Goal: Information Seeking & Learning: Learn about a topic

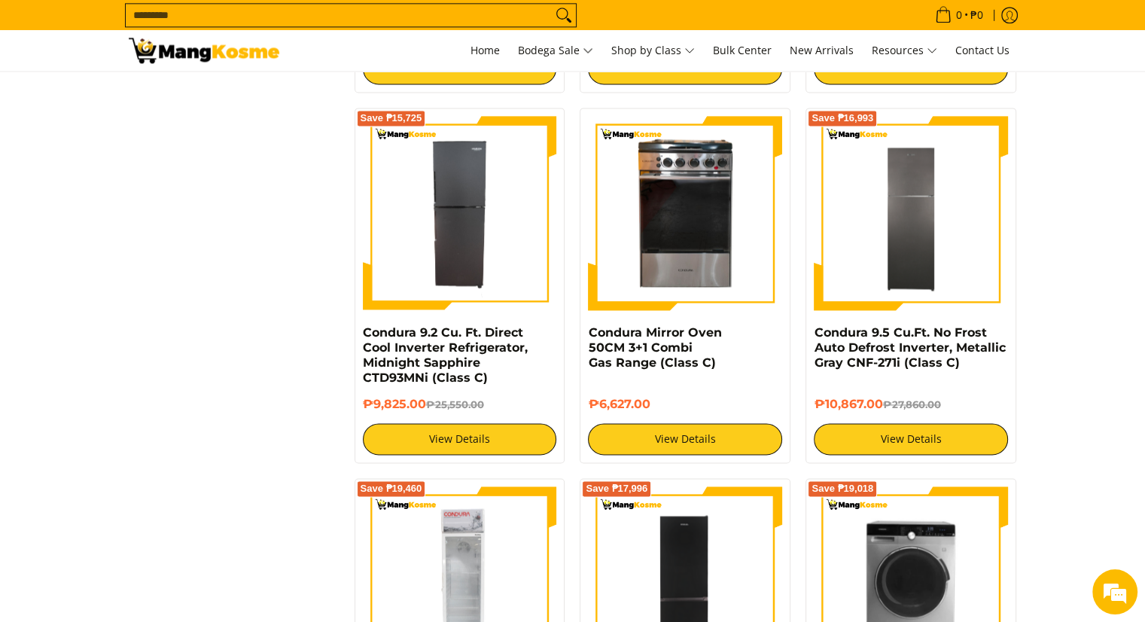
scroll to position [2033, 0]
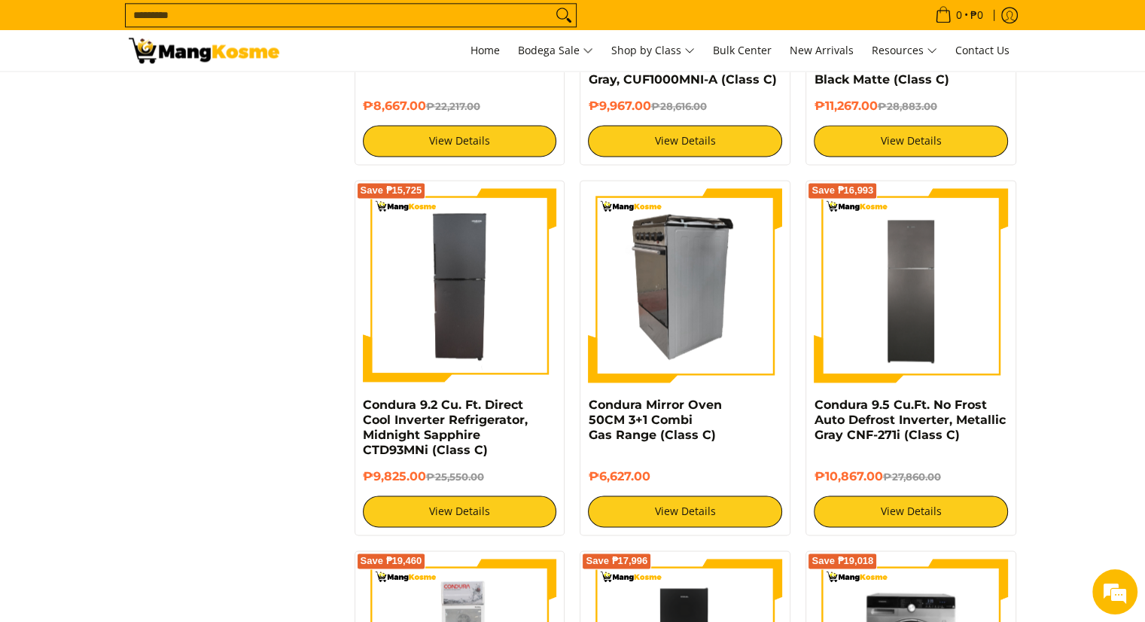
click at [674, 314] on img at bounding box center [685, 285] width 194 height 194
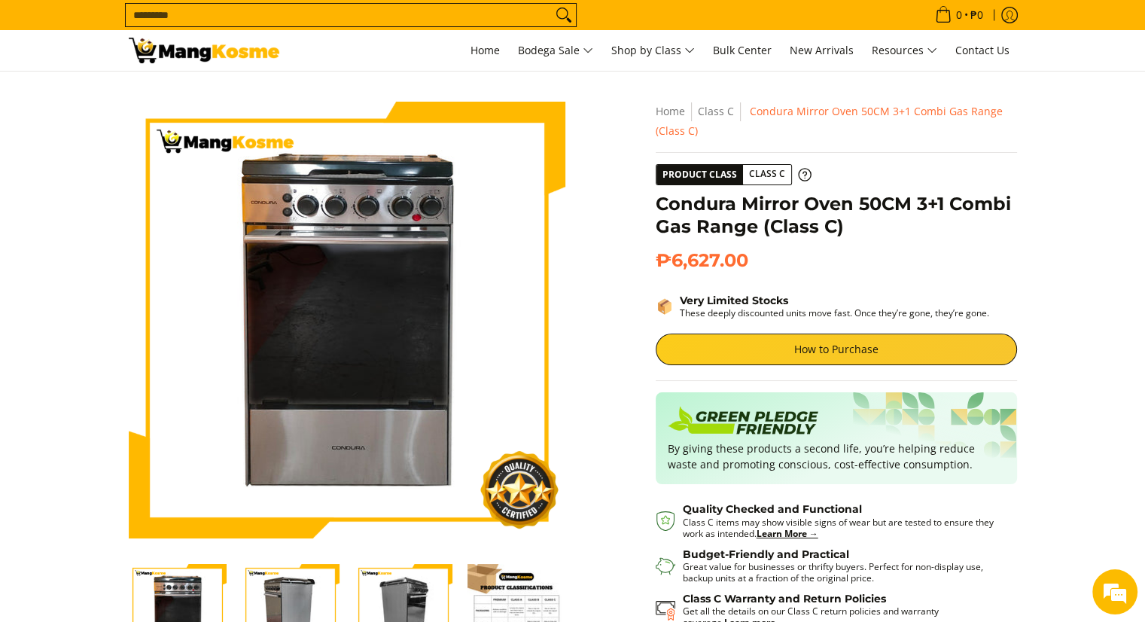
drag, startPoint x: 195, startPoint y: 593, endPoint x: 217, endPoint y: 595, distance: 21.9
click at [196, 593] on img "Condura Mirror Oven 50CM 3+1 Combi Gas Range (Class C)-1" at bounding box center [178, 613] width 98 height 98
drag, startPoint x: 296, startPoint y: 602, endPoint x: 304, endPoint y: 593, distance: 12.3
click at [299, 600] on img "Condura Mirror Oven 50CM 3+1 Combi Gas Range (Class C)-2" at bounding box center [291, 613] width 98 height 98
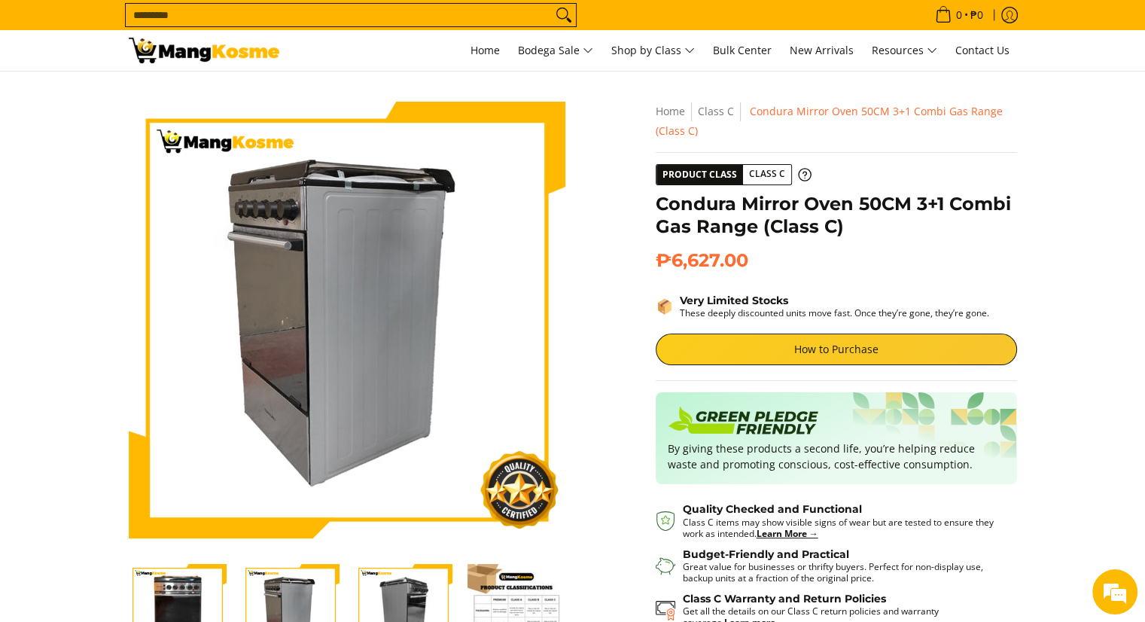
click at [410, 600] on img "Condura Mirror Oven 50CM 3+1 Combi Gas Range (Class C)-3" at bounding box center [404, 613] width 98 height 98
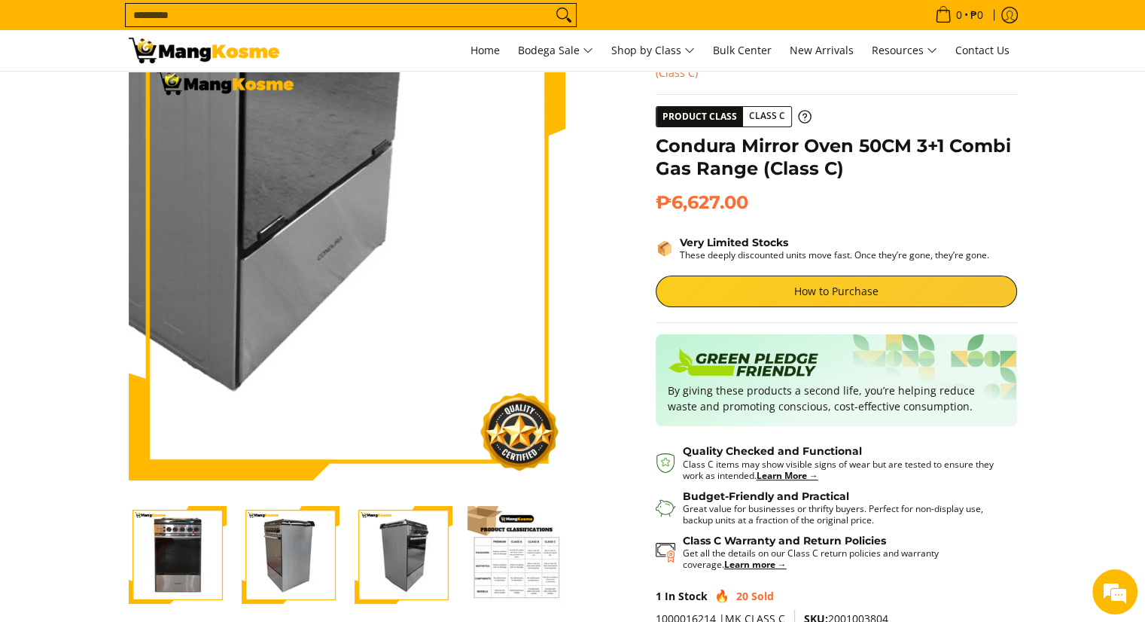
scroll to position [301, 0]
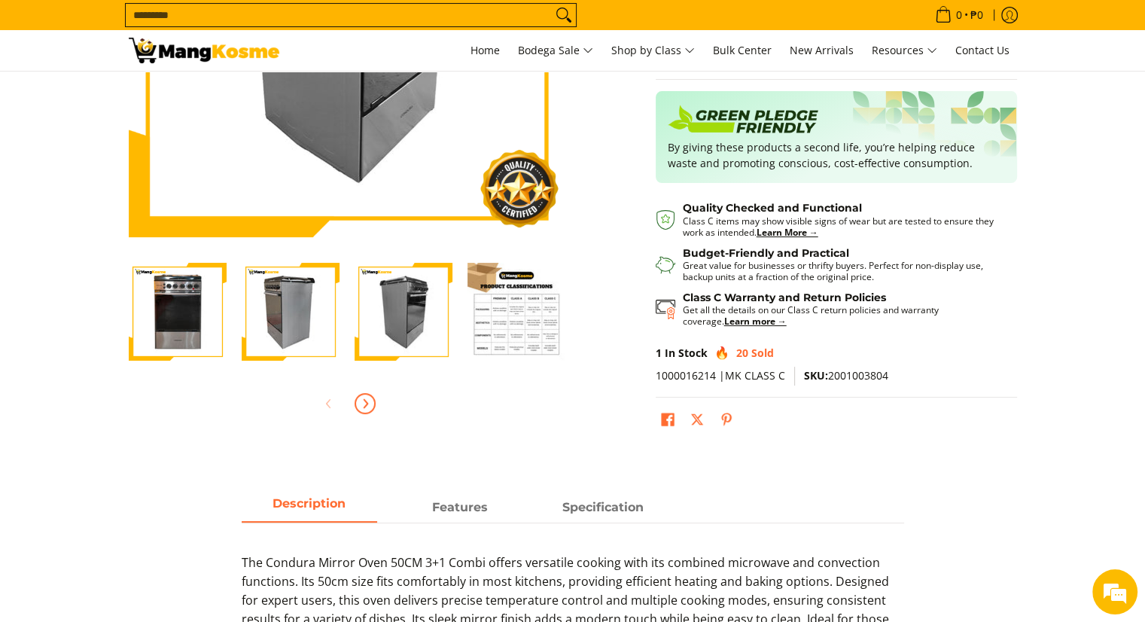
click at [367, 410] on span "Next" at bounding box center [365, 403] width 18 height 18
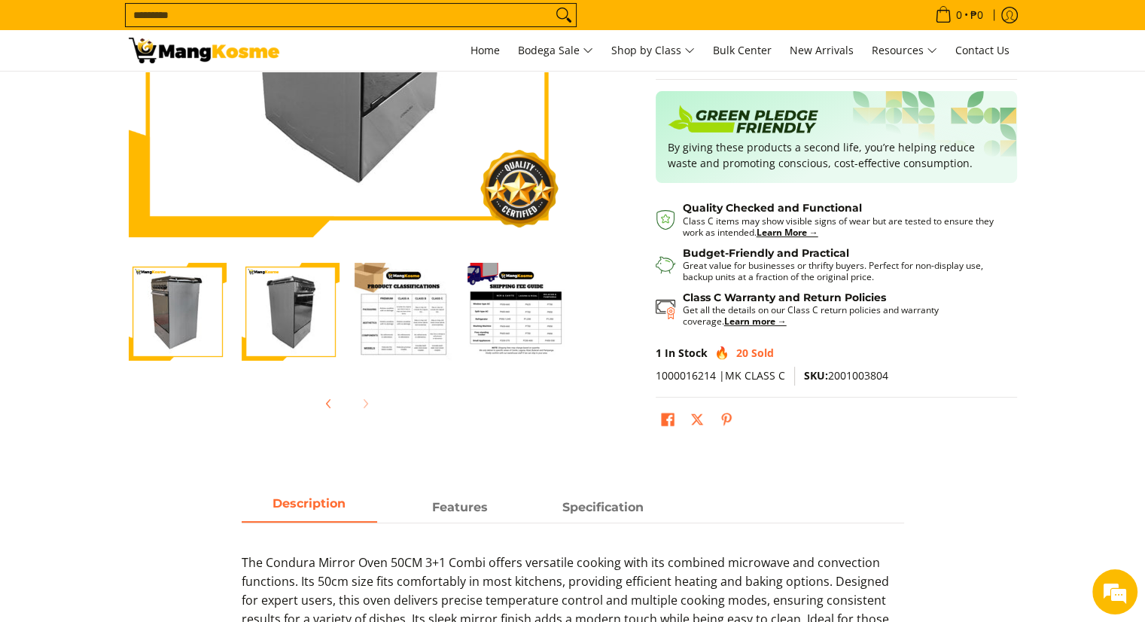
click at [370, 407] on div at bounding box center [347, 403] width 437 height 33
click at [328, 406] on icon "Previous" at bounding box center [328, 403] width 4 height 8
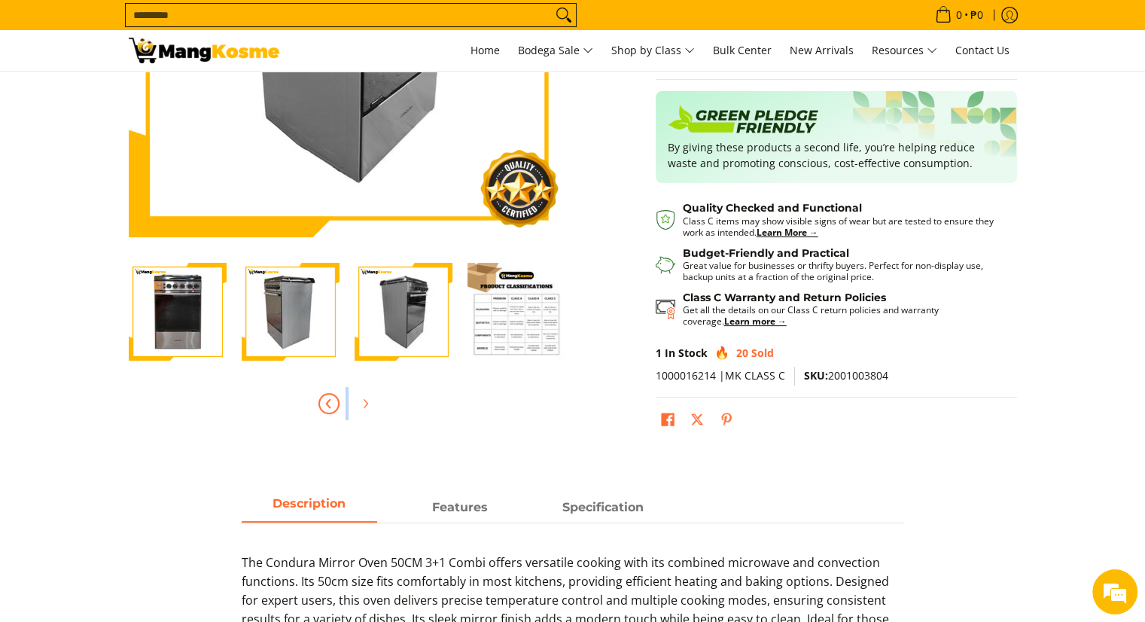
click at [328, 406] on div at bounding box center [347, 403] width 437 height 33
click at [196, 334] on img "Condura Mirror Oven 50CM 3+1 Combi Gas Range (Class C)-1" at bounding box center [178, 312] width 98 height 98
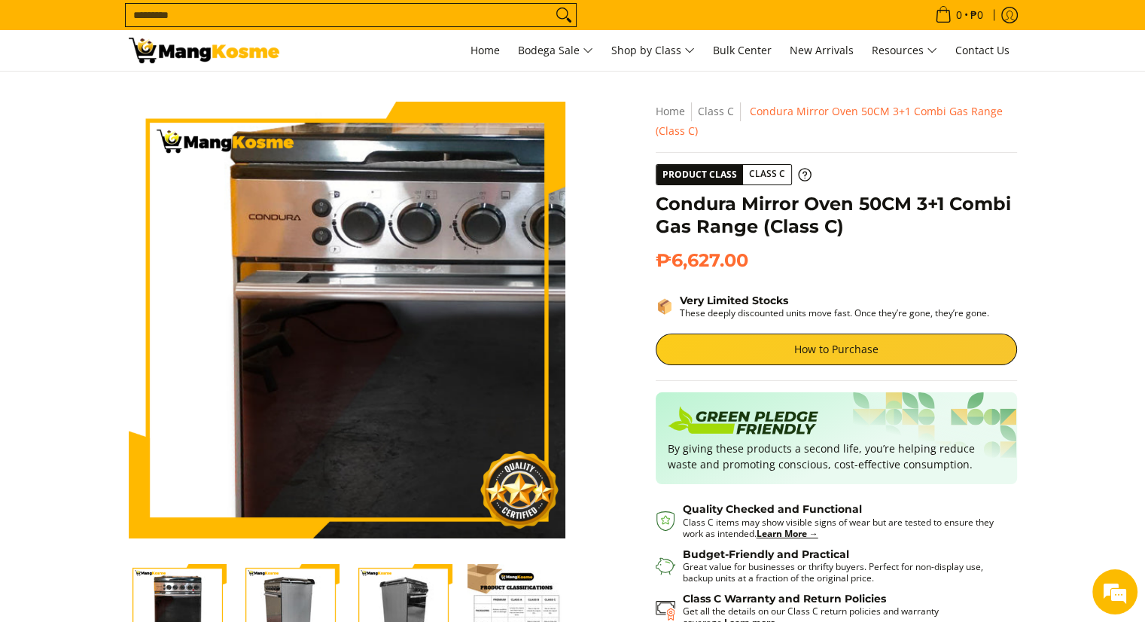
click at [300, 254] on img at bounding box center [347, 320] width 437 height 437
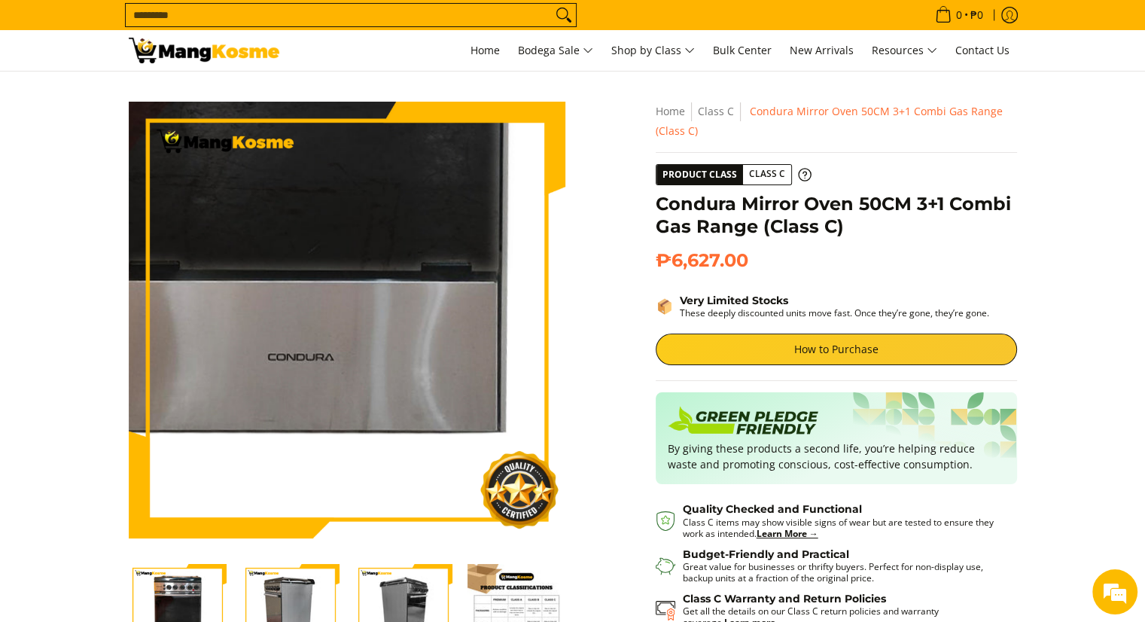
scroll to position [452, 0]
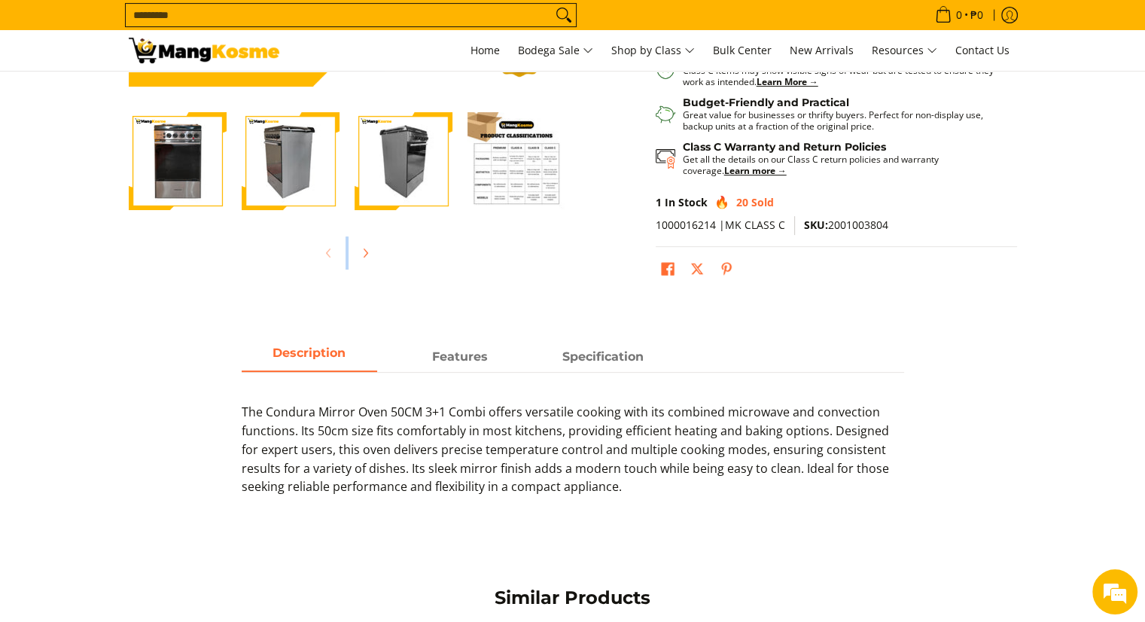
click at [518, 177] on img "Condura Mirror Oven 50CM 3+1 Combi Gas Range (Class C)-4" at bounding box center [516, 161] width 98 height 98
click at [535, 169] on img "Condura Mirror Oven 50CM 3+1 Combi Gas Range (Class C)-4" at bounding box center [516, 161] width 98 height 98
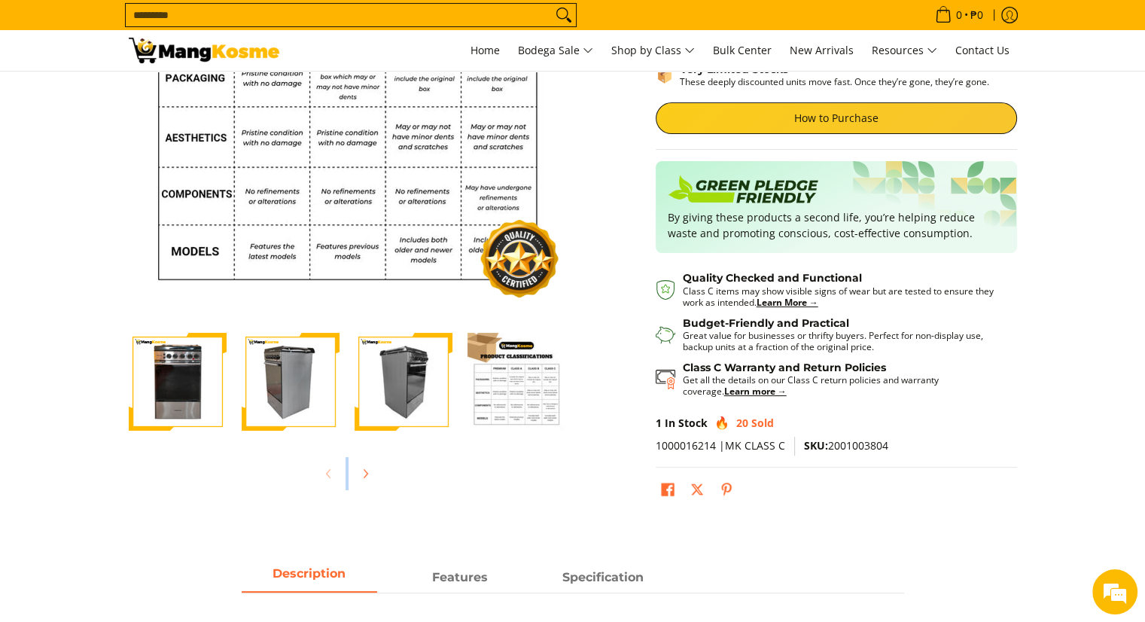
scroll to position [382, 0]
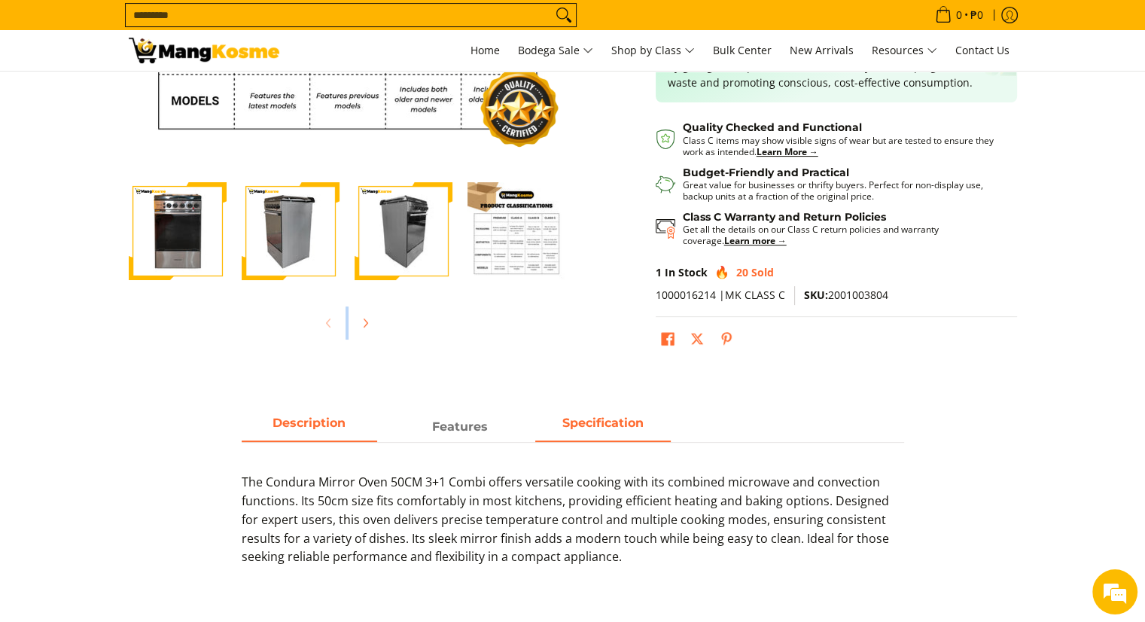
click at [608, 423] on strong "Specification" at bounding box center [602, 423] width 81 height 14
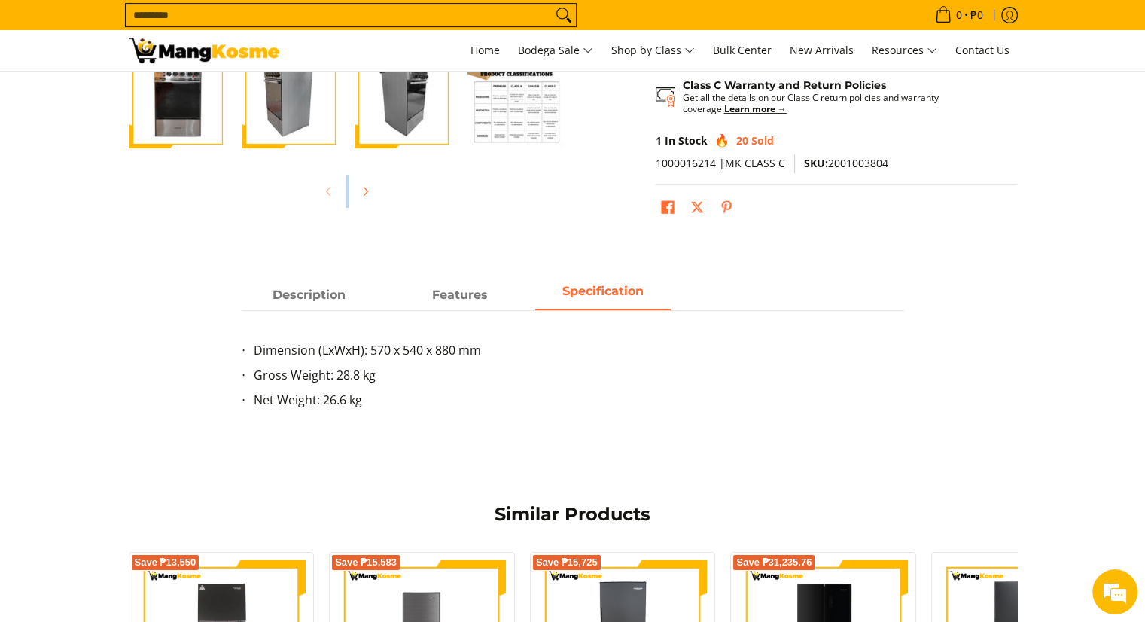
scroll to position [532, 0]
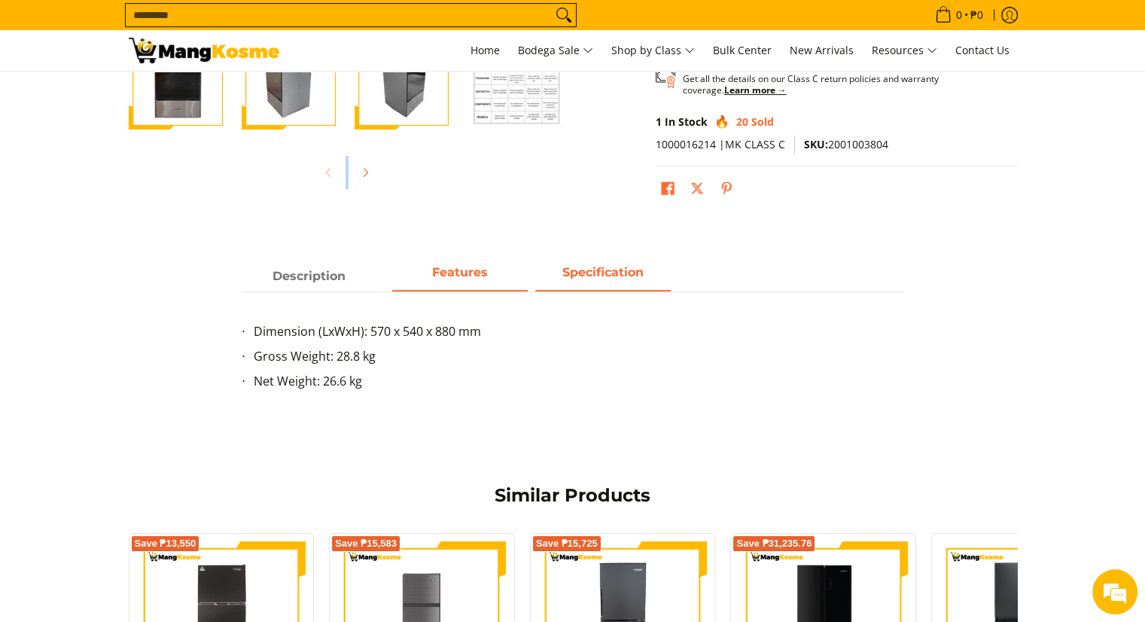
click at [461, 277] on span "Features" at bounding box center [460, 276] width 136 height 27
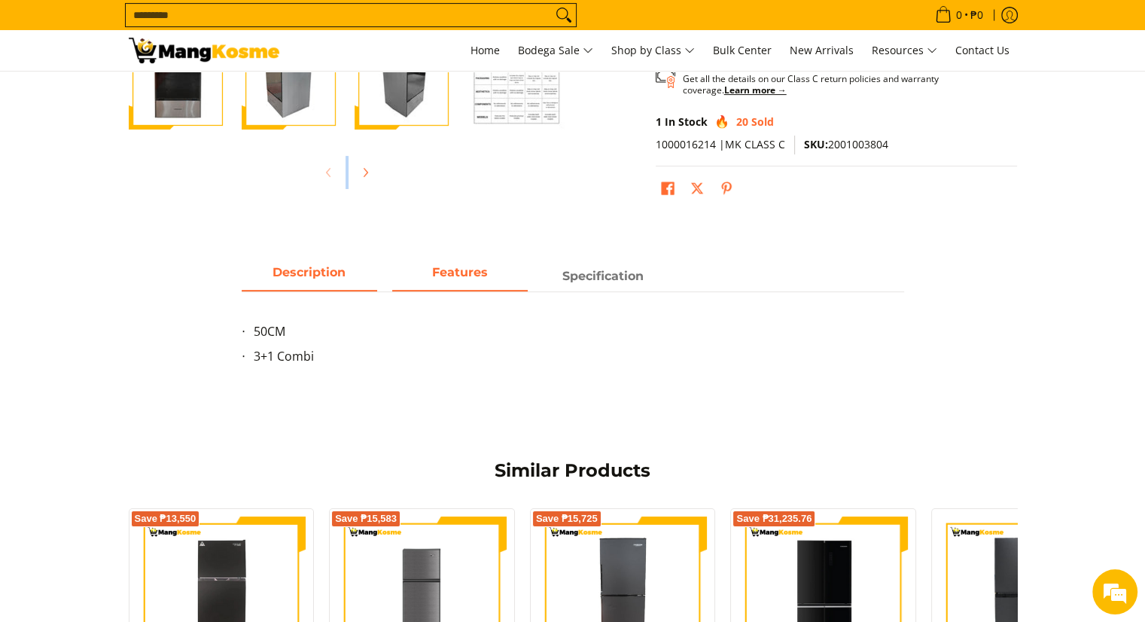
click at [310, 280] on span "Description" at bounding box center [310, 276] width 136 height 27
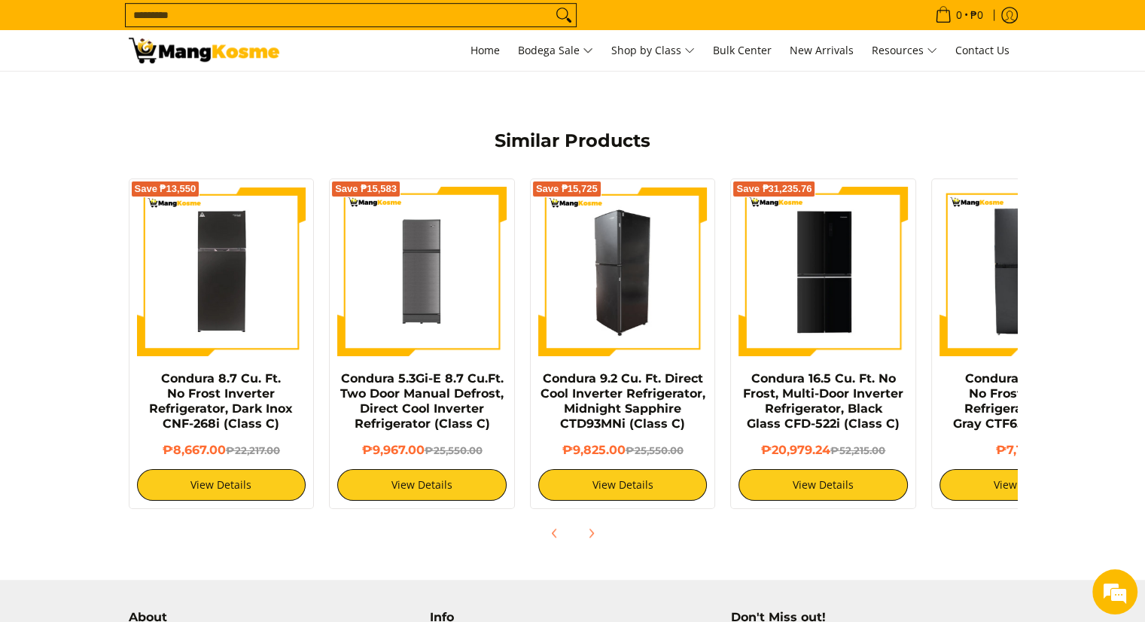
scroll to position [0, 100]
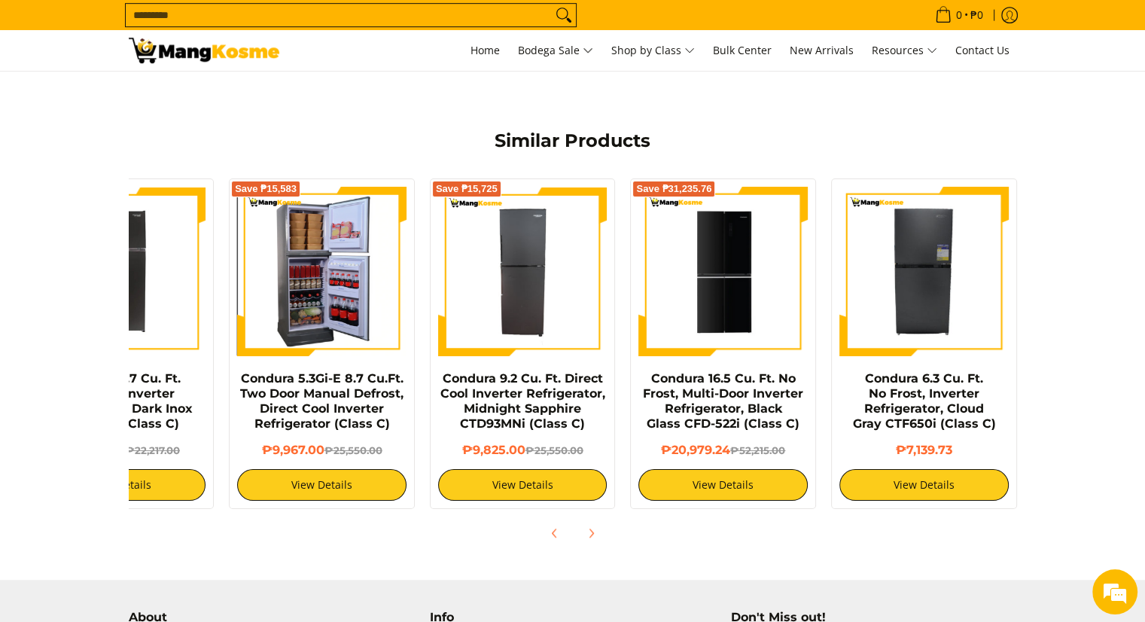
drag, startPoint x: 758, startPoint y: 311, endPoint x: 259, endPoint y: 344, distance: 500.2
click at [260, 350] on div "Save ₱13,550 Condura 8.7 Cu. Ft. No Frost Inverter Refrigerator, Dark Inox CNF-…" at bounding box center [522, 340] width 1003 height 338
